Goal: Navigation & Orientation: Find specific page/section

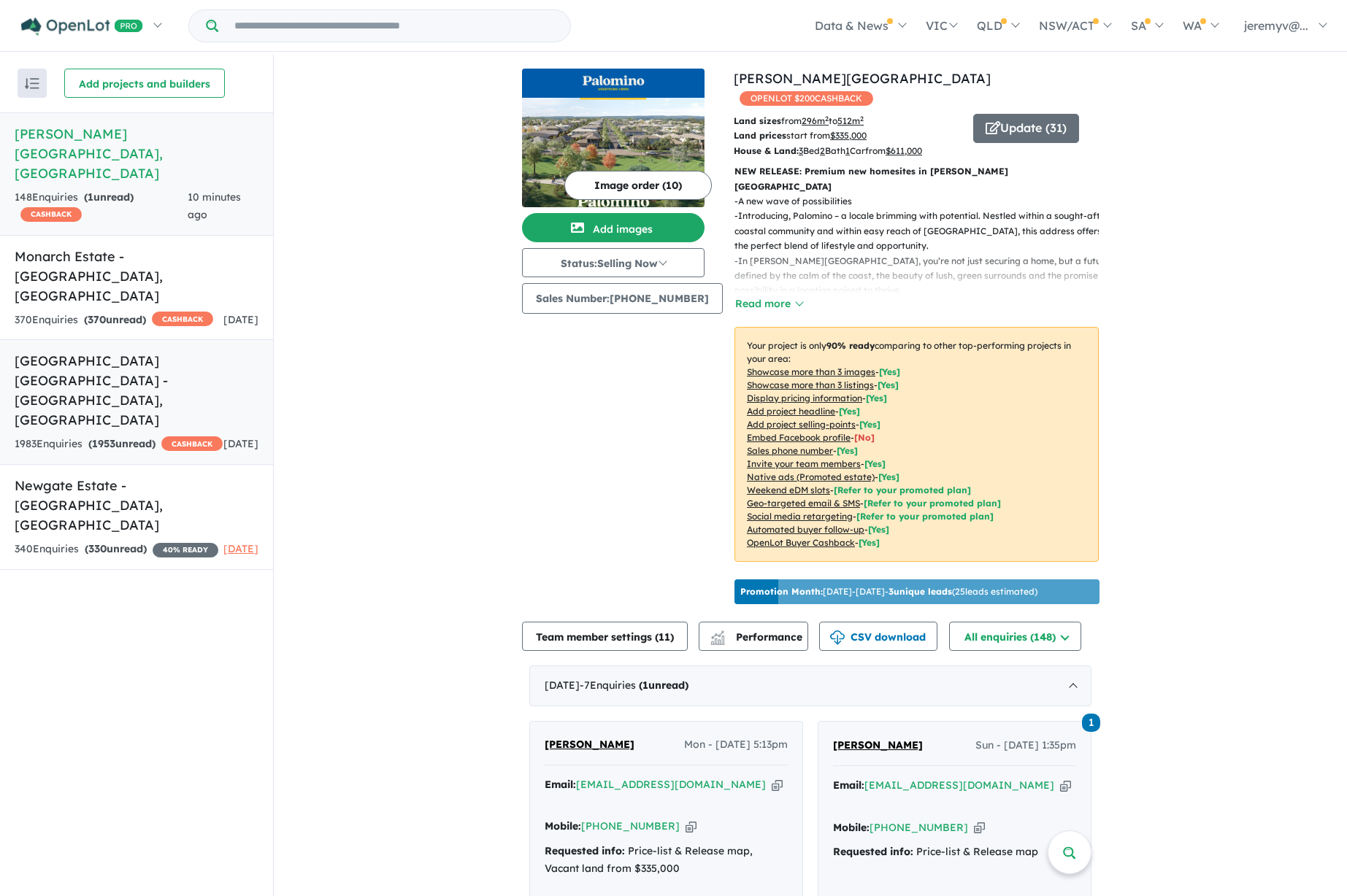
click at [142, 351] on h5 "[GEOGRAPHIC_DATA] [GEOGRAPHIC_DATA] - [GEOGRAPHIC_DATA] , [GEOGRAPHIC_DATA]" at bounding box center [137, 390] width 244 height 79
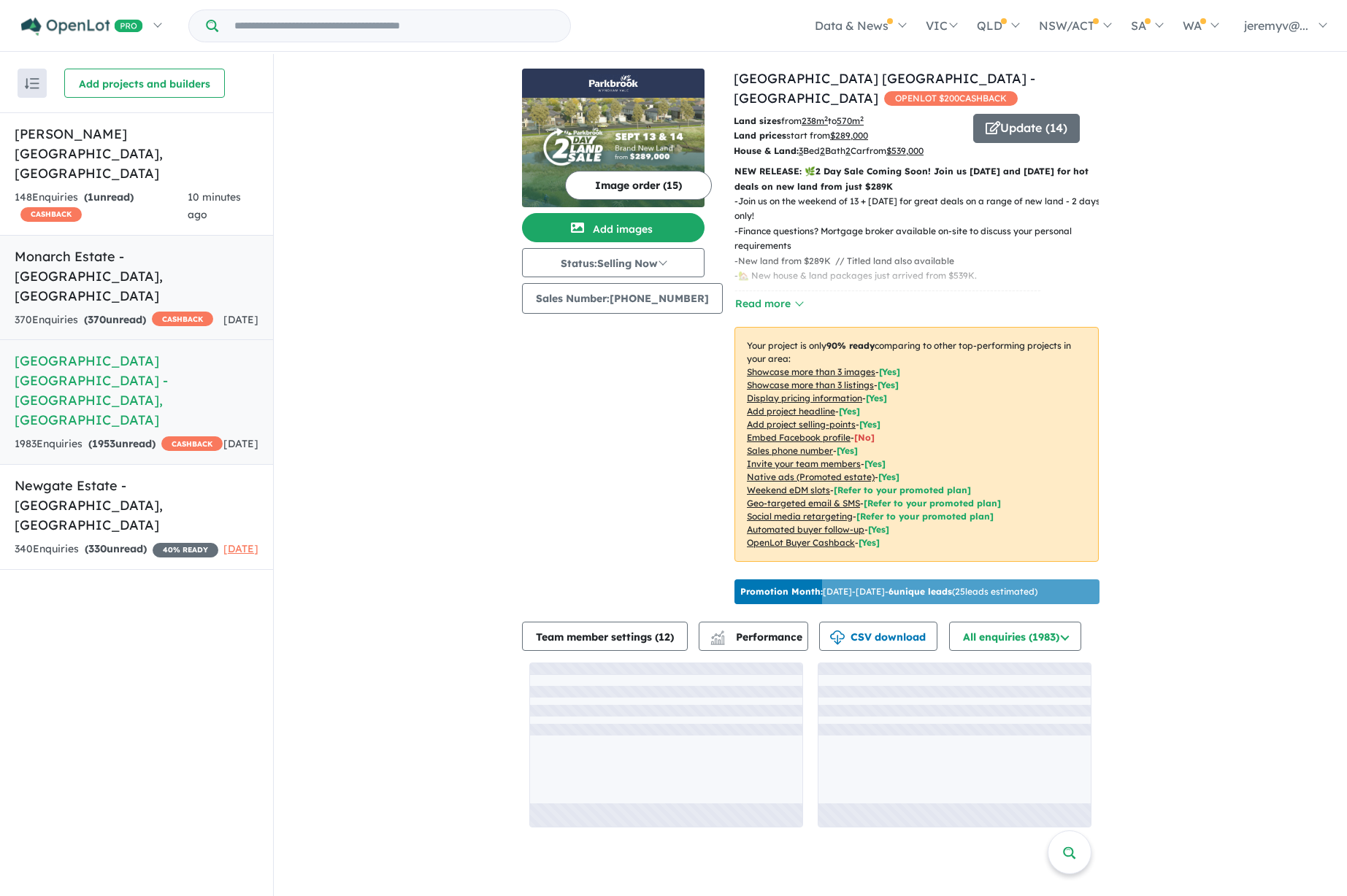
click at [138, 313] on strong "( 370 unread)" at bounding box center [115, 319] width 62 height 13
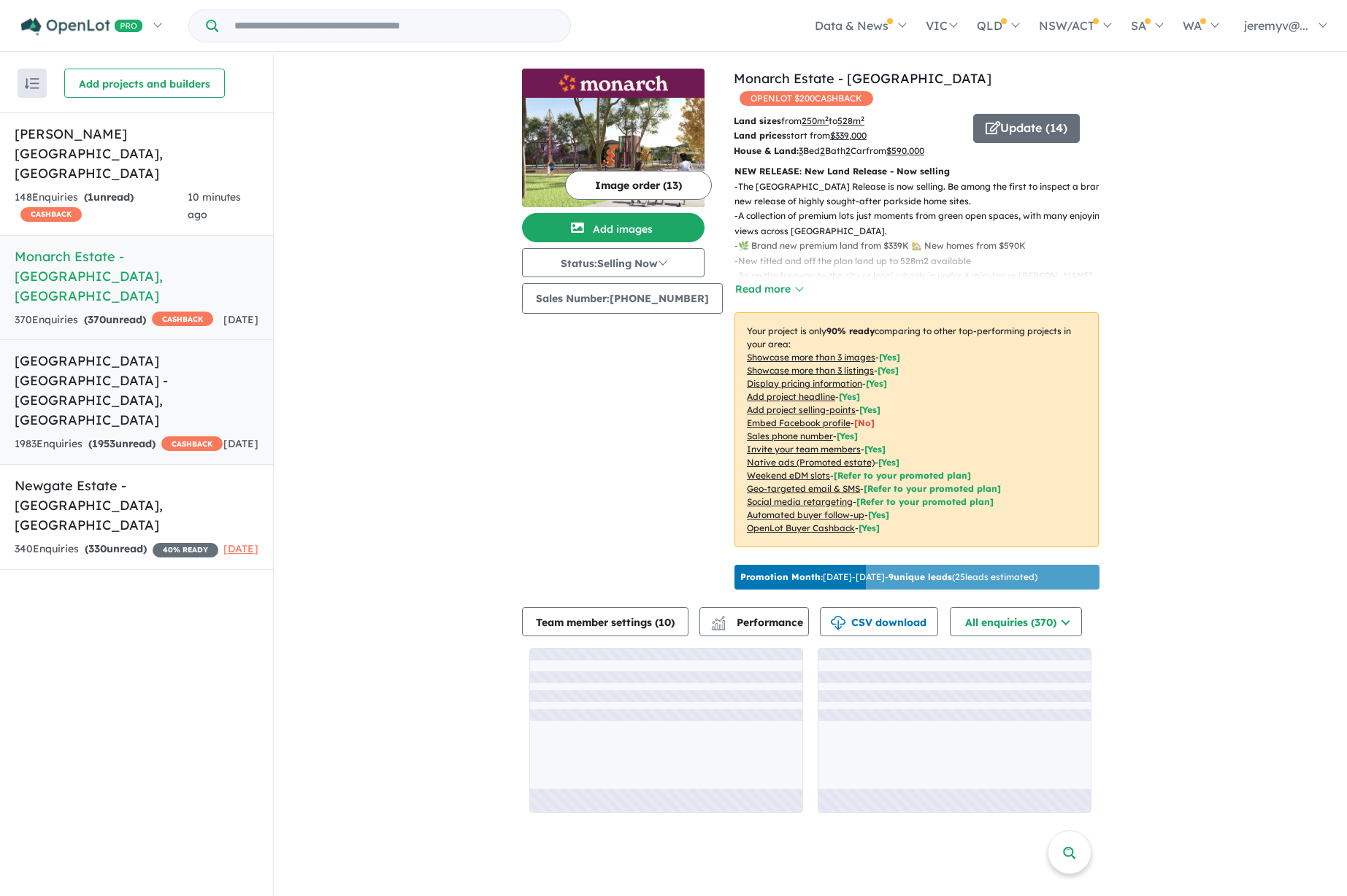
click at [151, 351] on h5 "[GEOGRAPHIC_DATA] [GEOGRAPHIC_DATA] - [GEOGRAPHIC_DATA] , [GEOGRAPHIC_DATA]" at bounding box center [137, 390] width 244 height 79
